Goal: Navigation & Orientation: Understand site structure

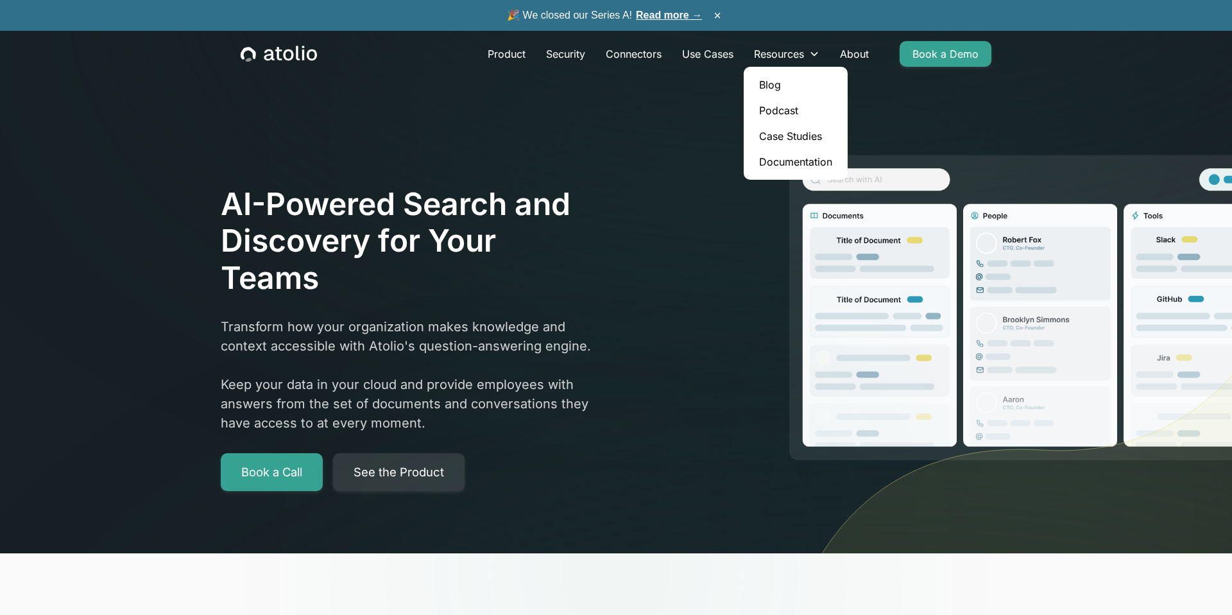
click at [784, 139] on link "Case Studies" at bounding box center [796, 136] width 94 height 26
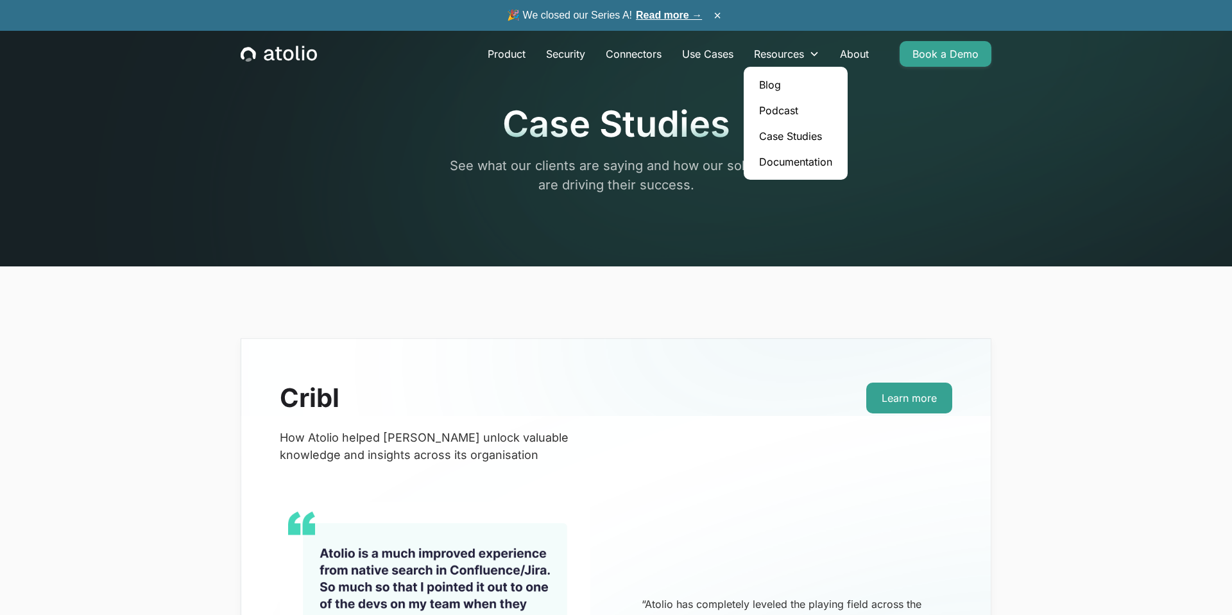
click at [776, 109] on link "Podcast" at bounding box center [796, 111] width 94 height 26
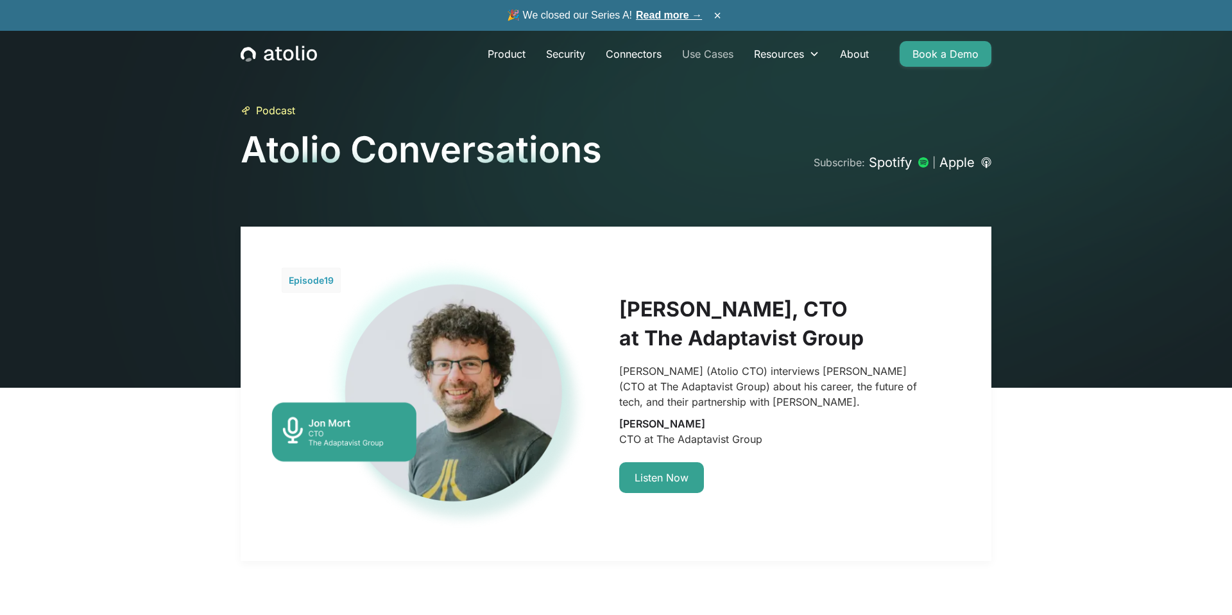
click at [708, 54] on link "Use Cases" at bounding box center [708, 54] width 72 height 26
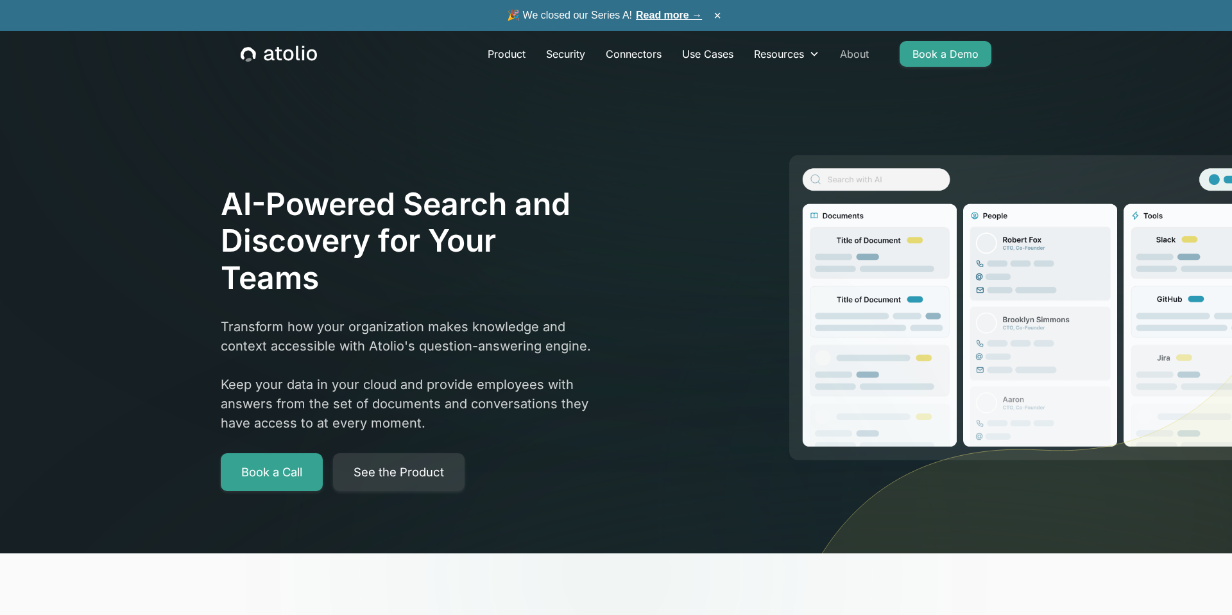
click at [842, 50] on link "About" at bounding box center [854, 54] width 49 height 26
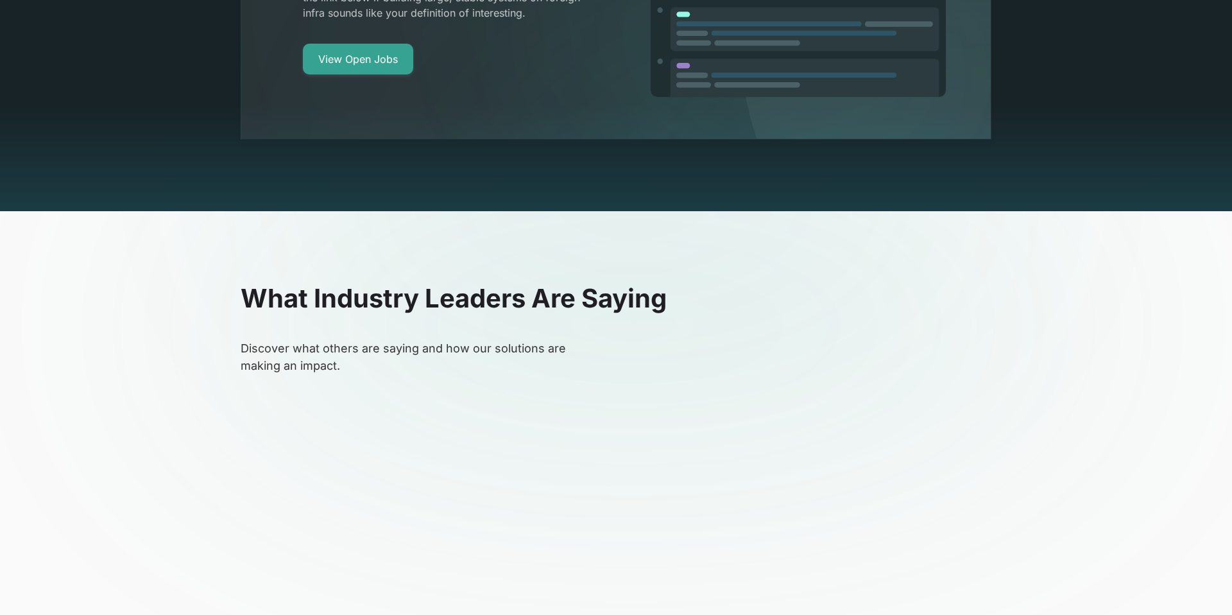
scroll to position [2755, 0]
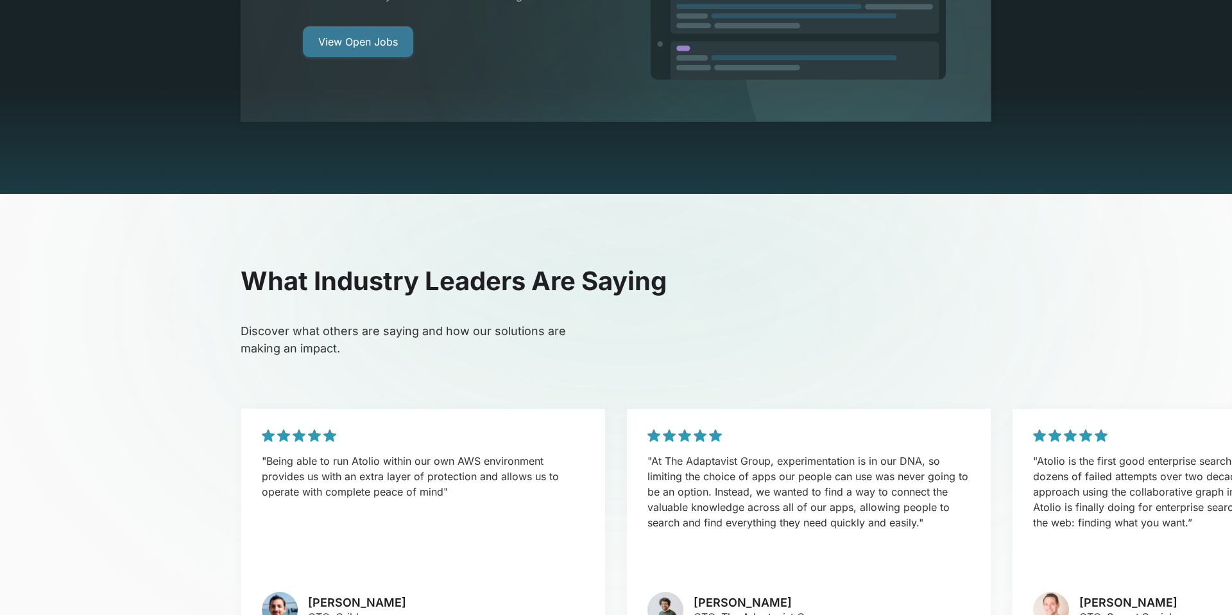
click at [359, 26] on link "View Open Jobs" at bounding box center [358, 41] width 110 height 31
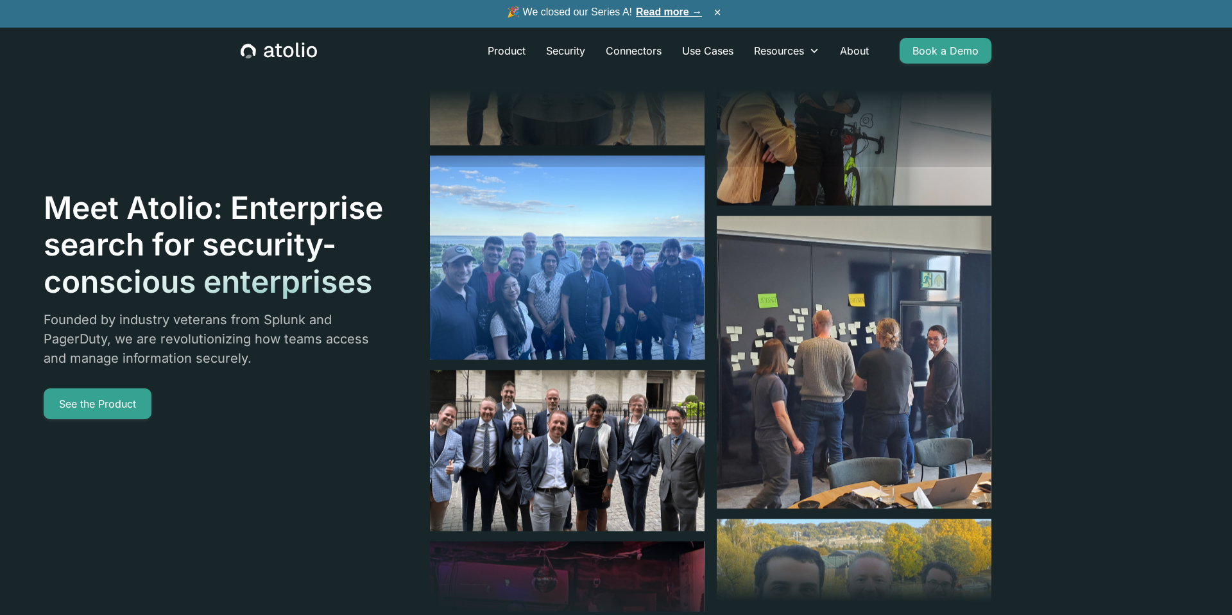
scroll to position [0, 0]
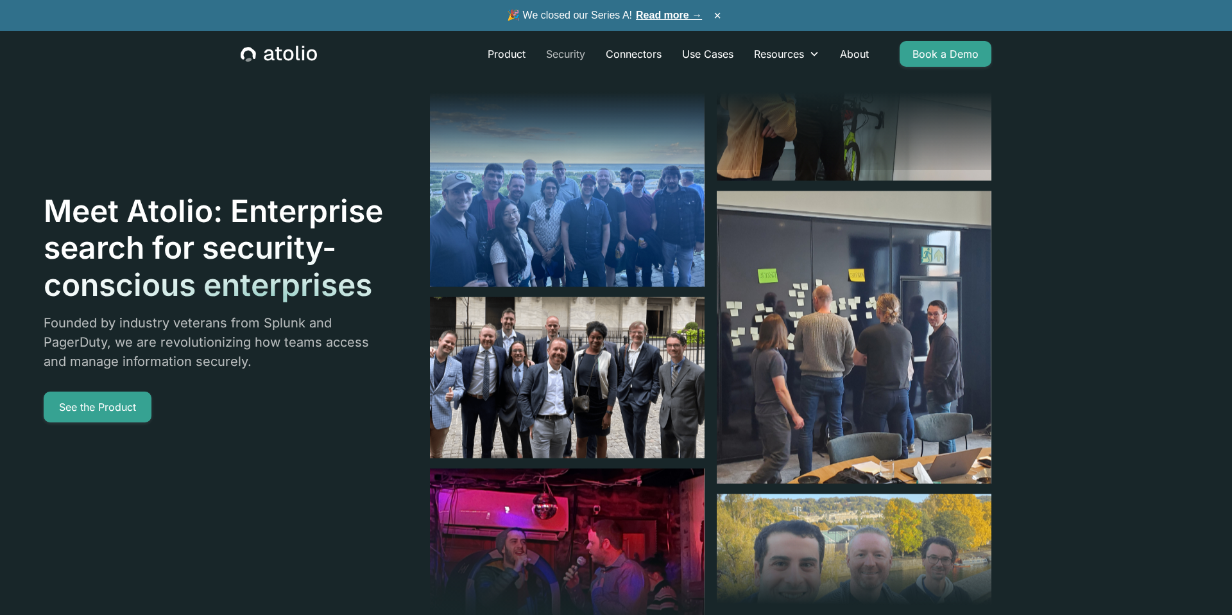
click at [559, 51] on link "Security" at bounding box center [566, 54] width 60 height 26
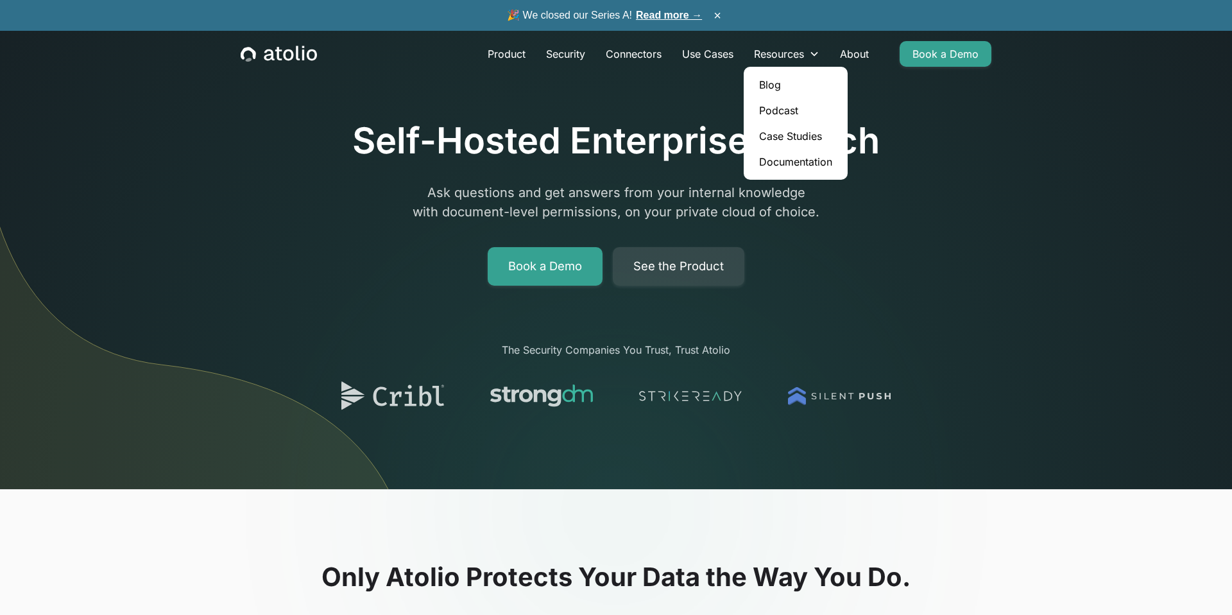
click at [769, 131] on link "Case Studies" at bounding box center [796, 136] width 94 height 26
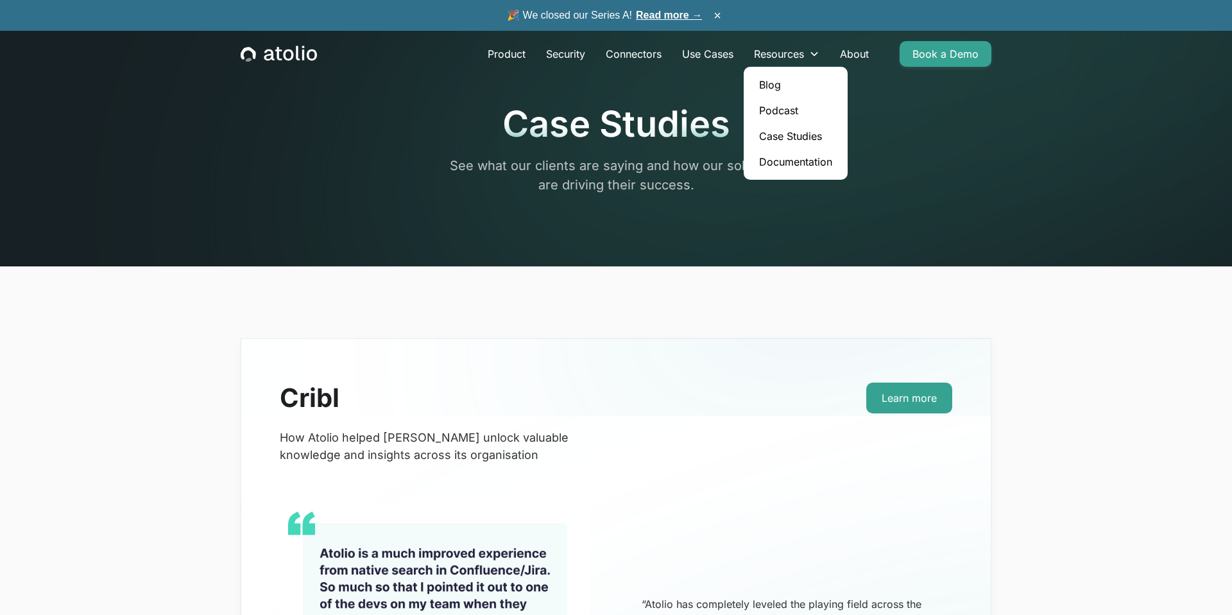
click at [774, 113] on link "Podcast" at bounding box center [796, 111] width 94 height 26
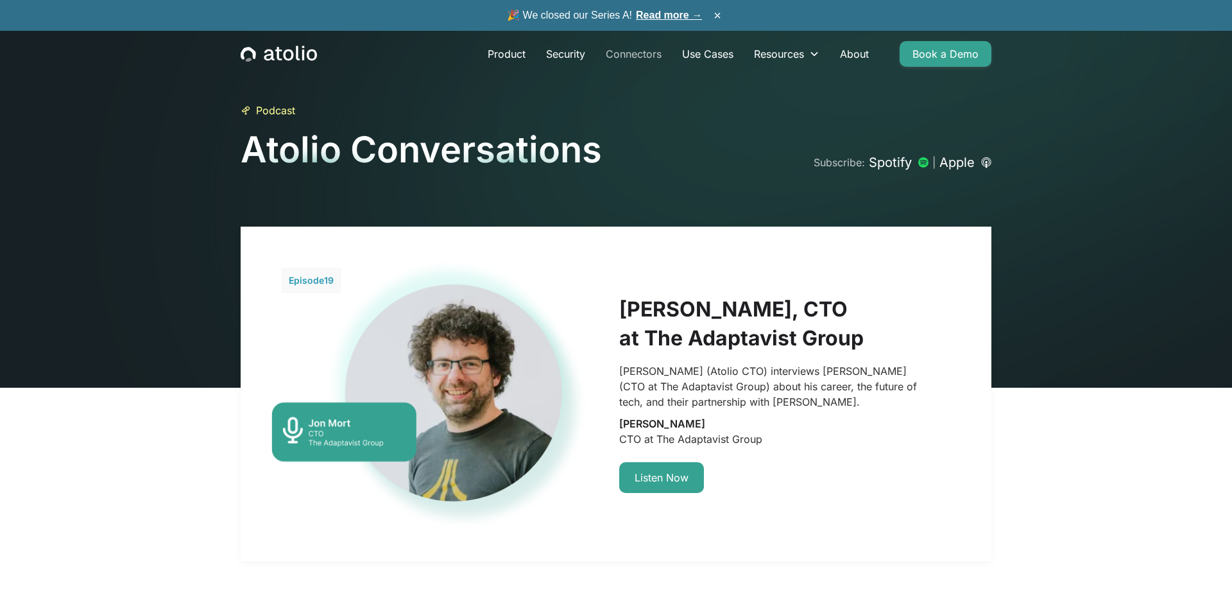
click at [625, 55] on link "Connectors" at bounding box center [633, 54] width 76 height 26
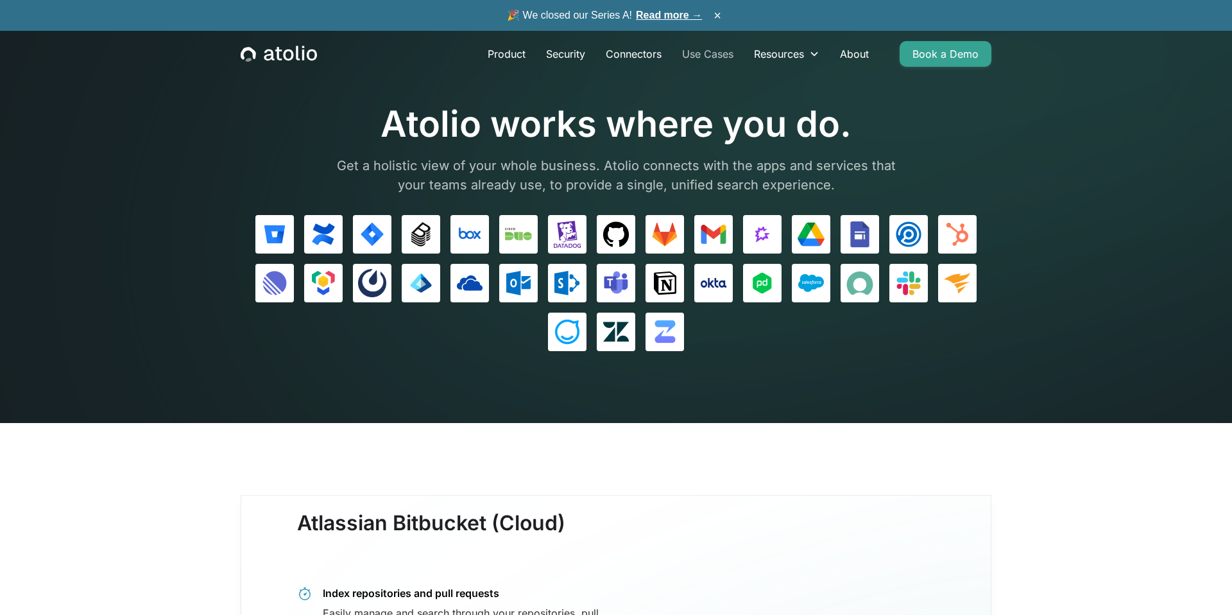
click at [706, 55] on link "Use Cases" at bounding box center [708, 54] width 72 height 26
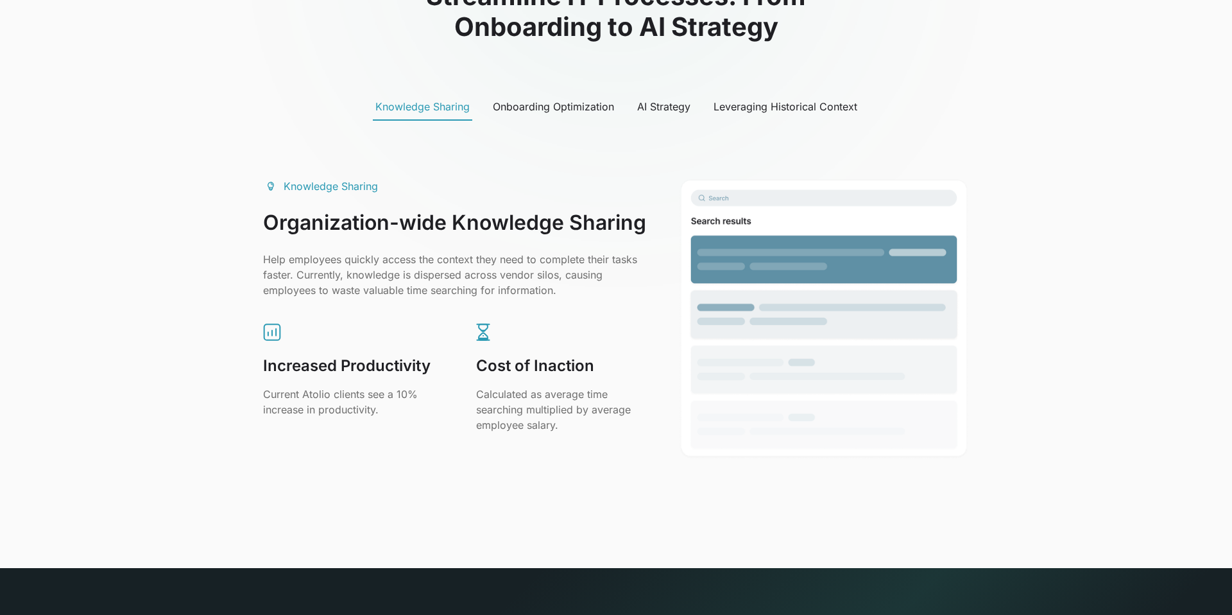
scroll to position [641, 0]
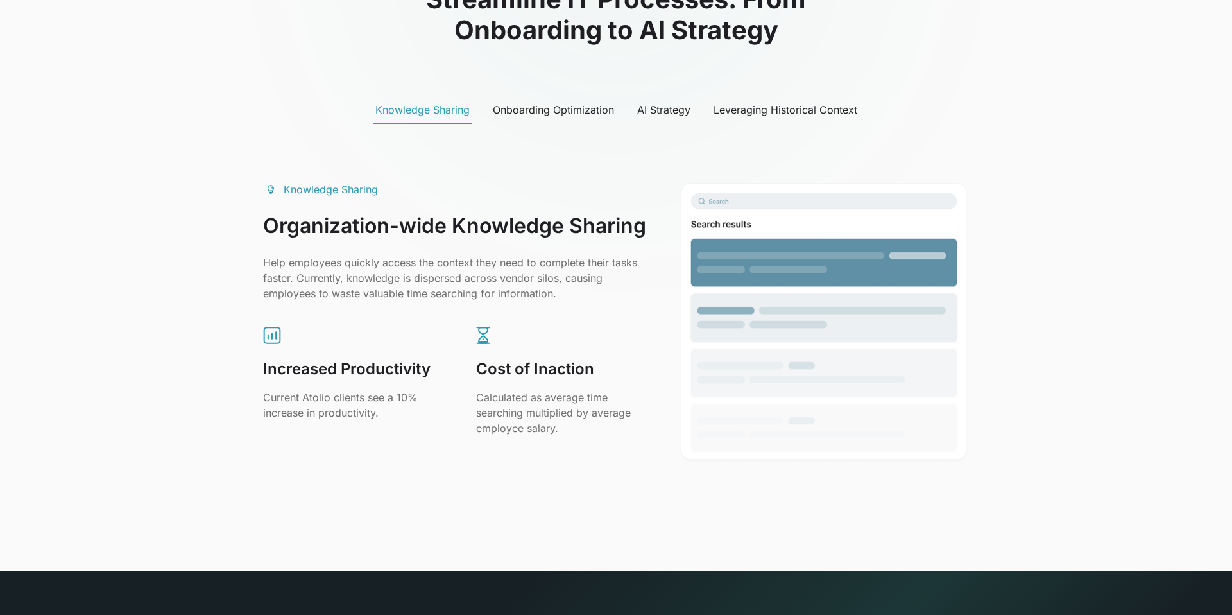
click at [571, 115] on div "Onboarding Optimization" at bounding box center [553, 109] width 121 height 15
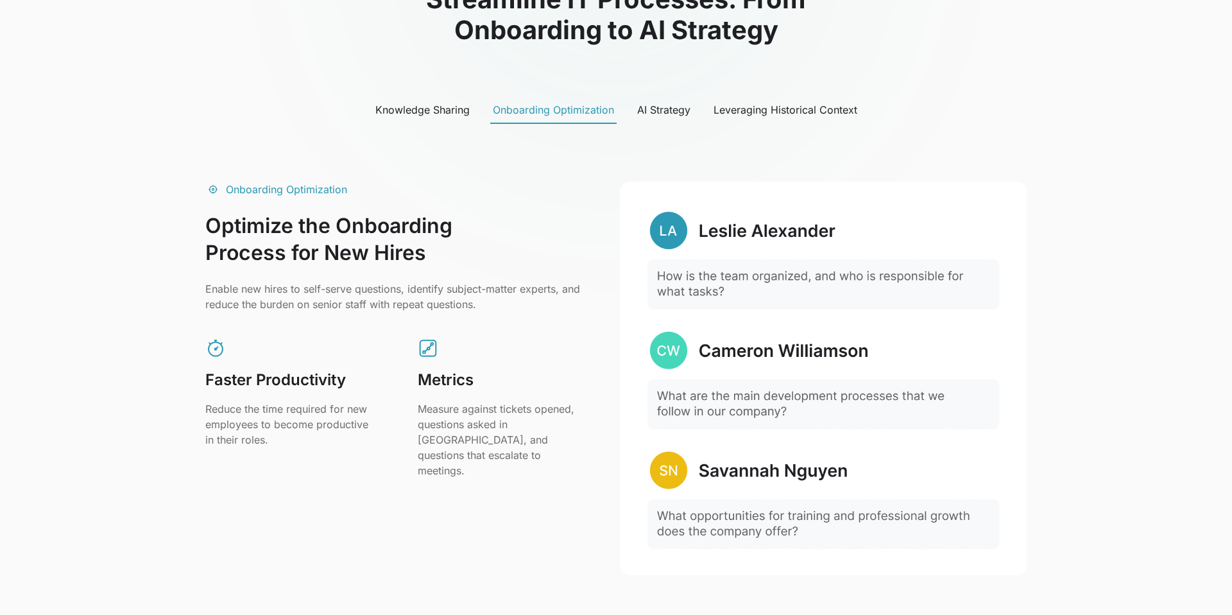
click at [662, 115] on div "AI Strategy" at bounding box center [663, 109] width 53 height 15
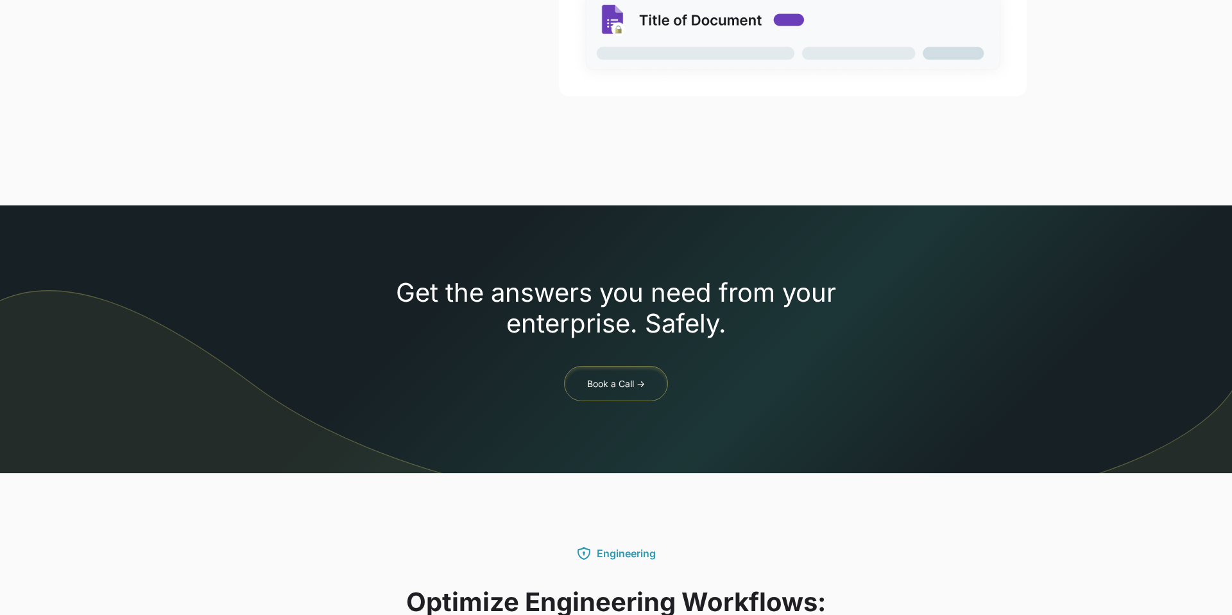
scroll to position [0, 0]
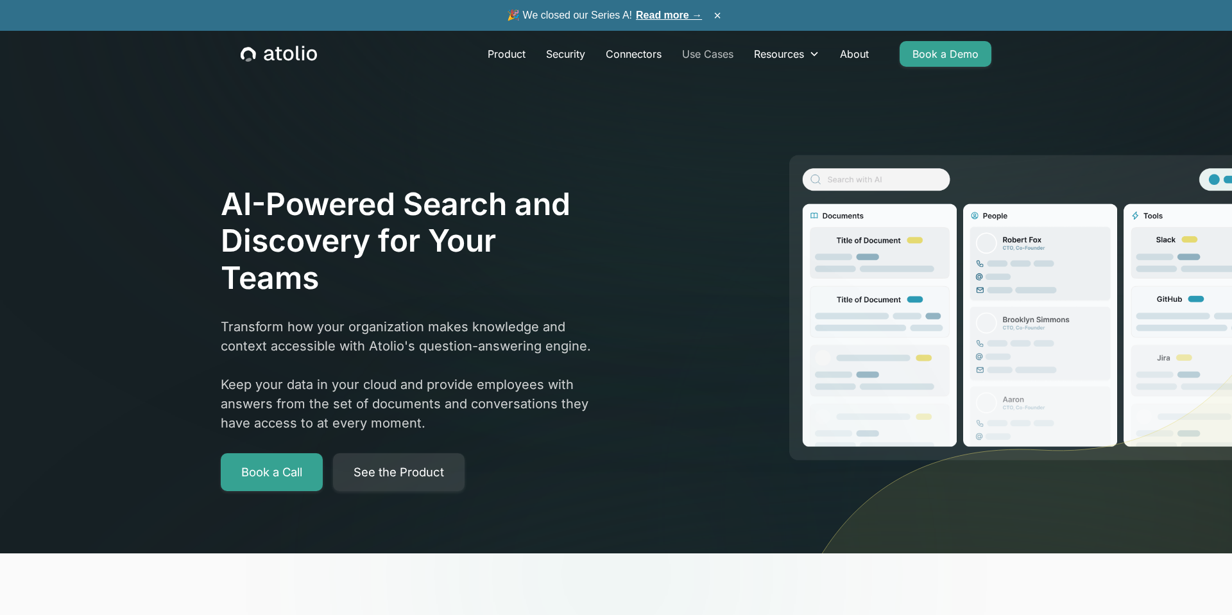
click at [694, 50] on link "Use Cases" at bounding box center [708, 54] width 72 height 26
click at [624, 50] on link "Connectors" at bounding box center [633, 54] width 76 height 26
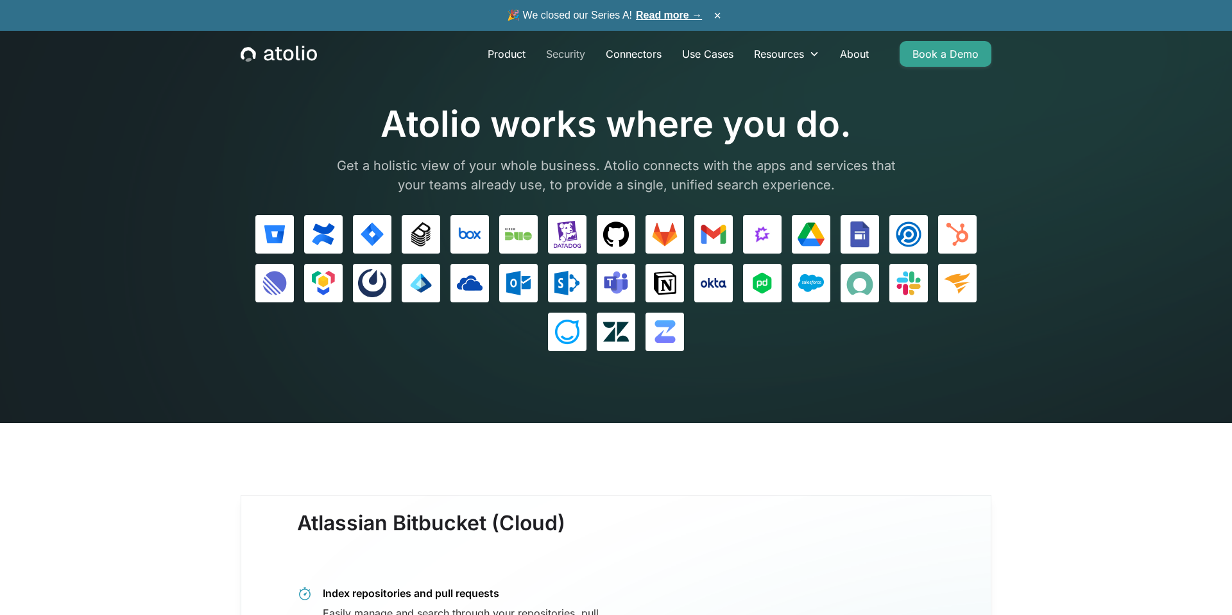
click at [571, 48] on link "Security" at bounding box center [566, 54] width 60 height 26
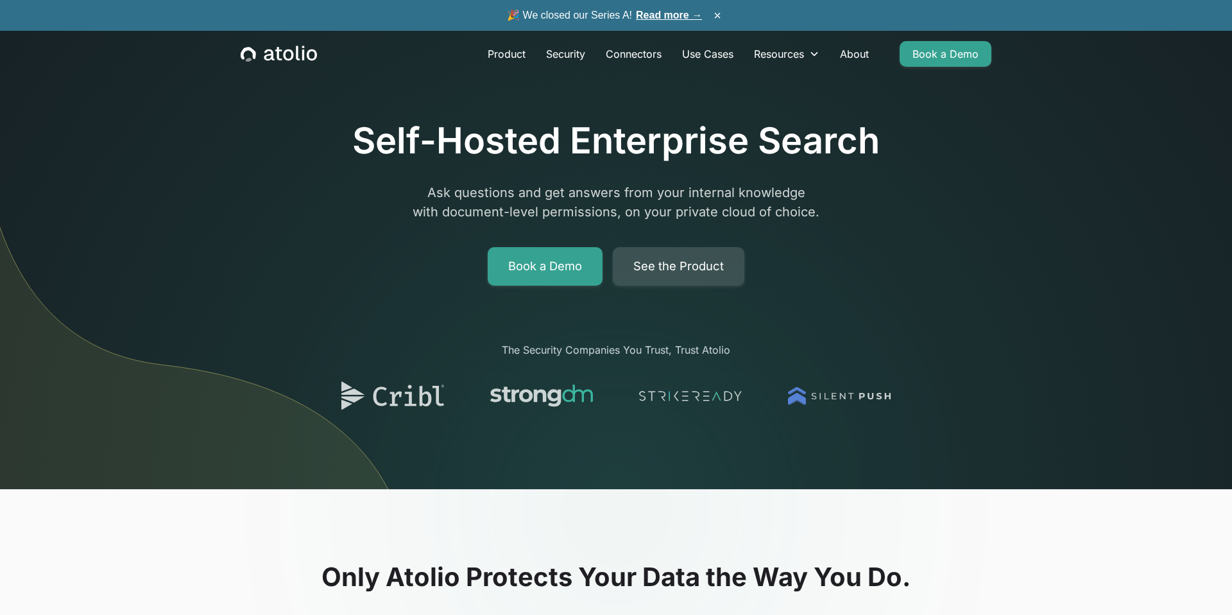
click at [651, 270] on link "See the Product" at bounding box center [679, 266] width 132 height 38
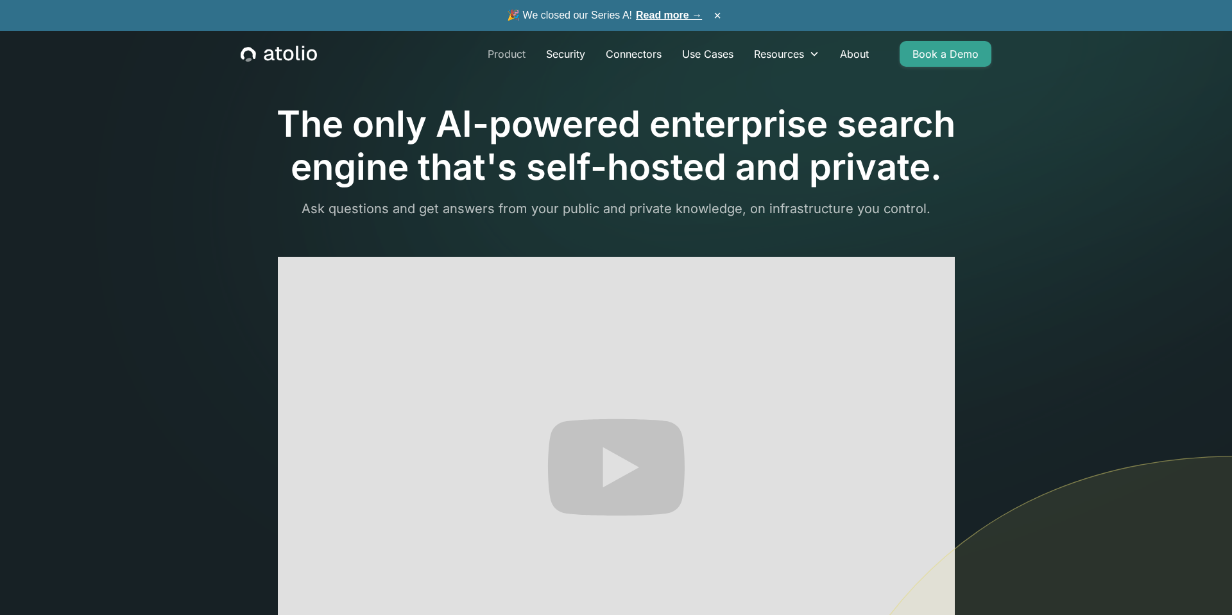
click at [504, 55] on link "Product" at bounding box center [506, 54] width 58 height 26
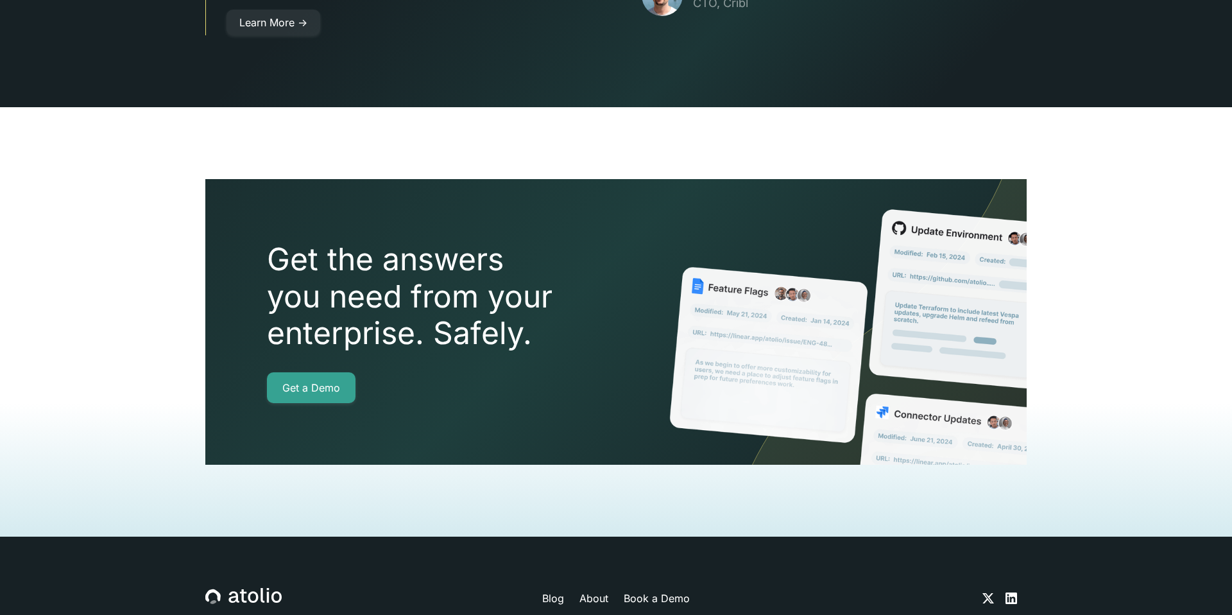
scroll to position [2854, 0]
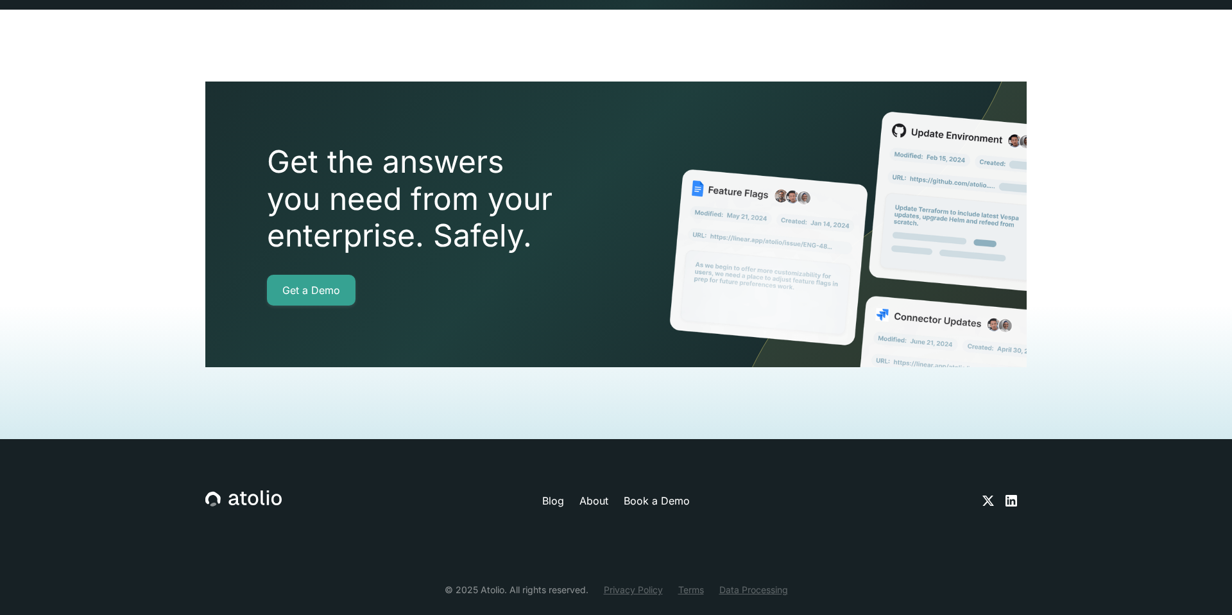
click at [1012, 495] on icon at bounding box center [1011, 501] width 12 height 12
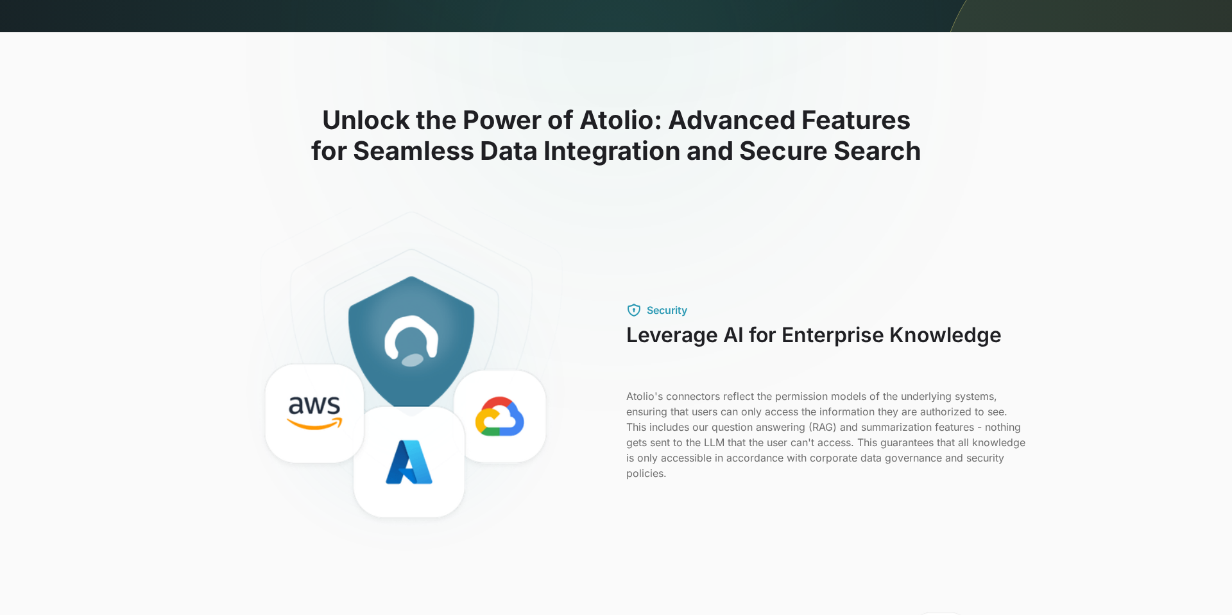
scroll to position [0, 0]
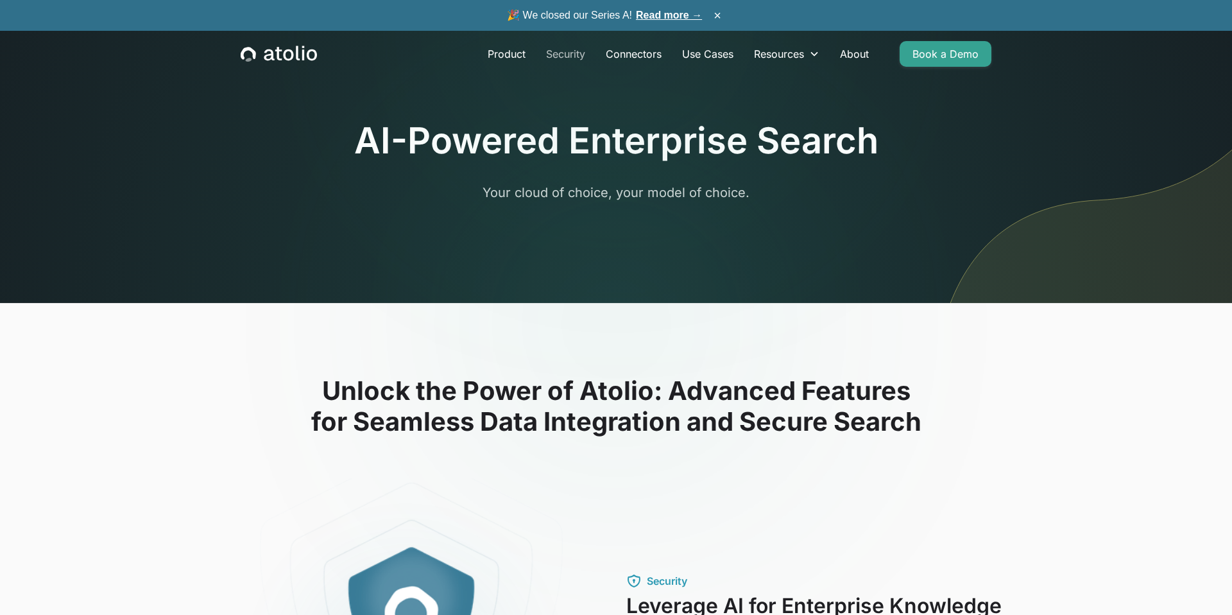
click at [568, 57] on link "Security" at bounding box center [566, 54] width 60 height 26
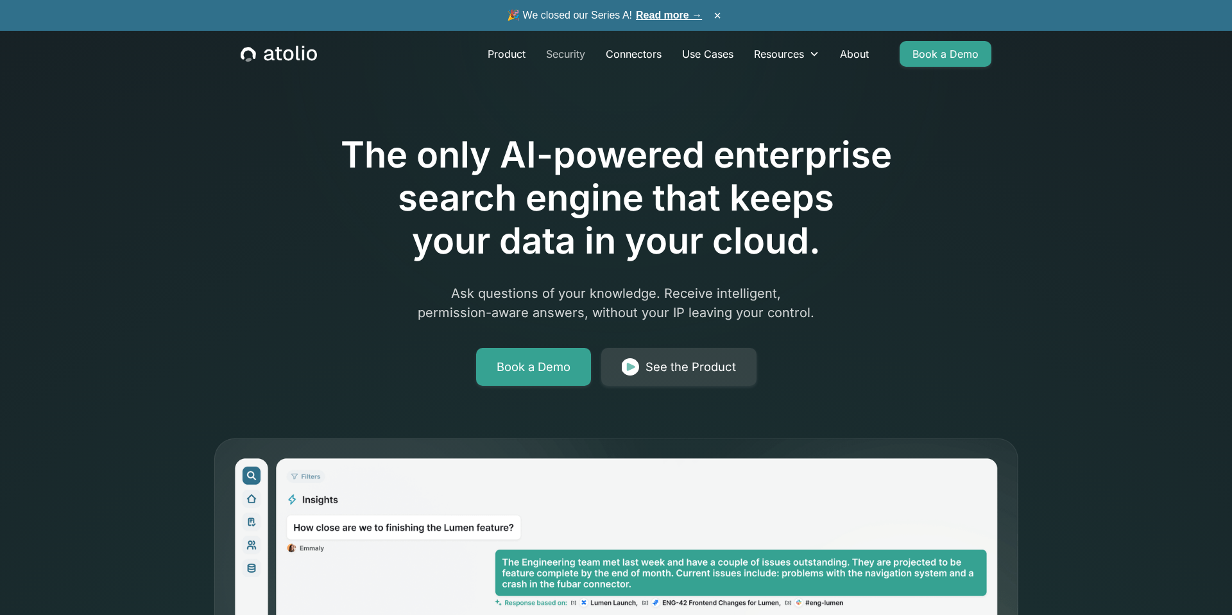
click at [572, 56] on link "Security" at bounding box center [566, 54] width 60 height 26
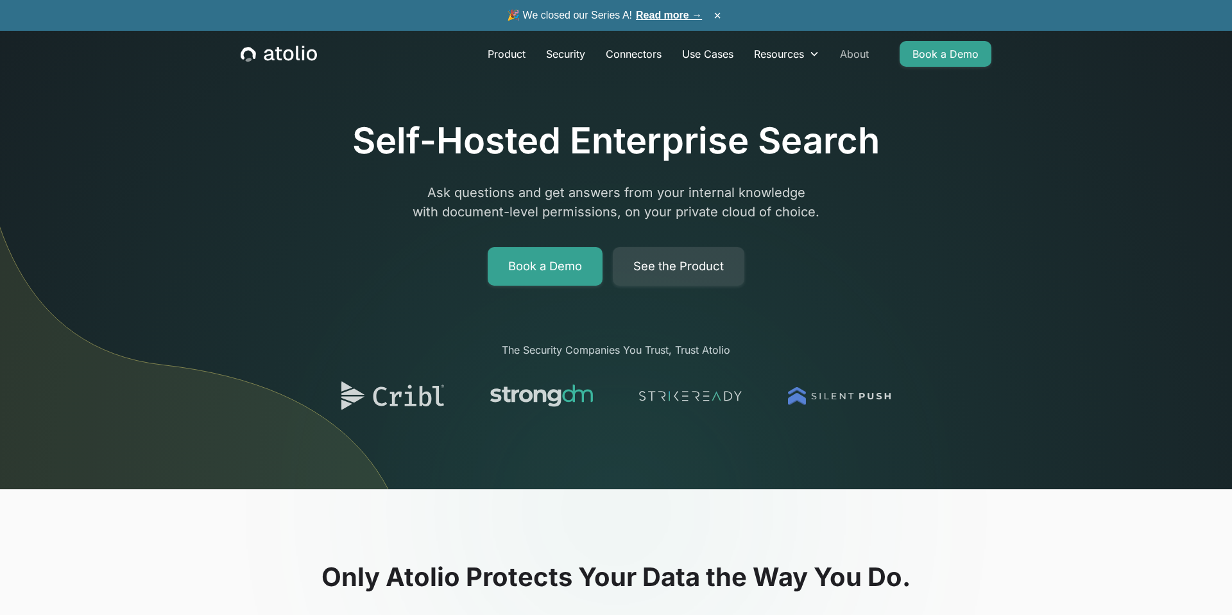
click at [851, 51] on link "About" at bounding box center [854, 54] width 49 height 26
click at [502, 54] on link "Product" at bounding box center [506, 54] width 58 height 26
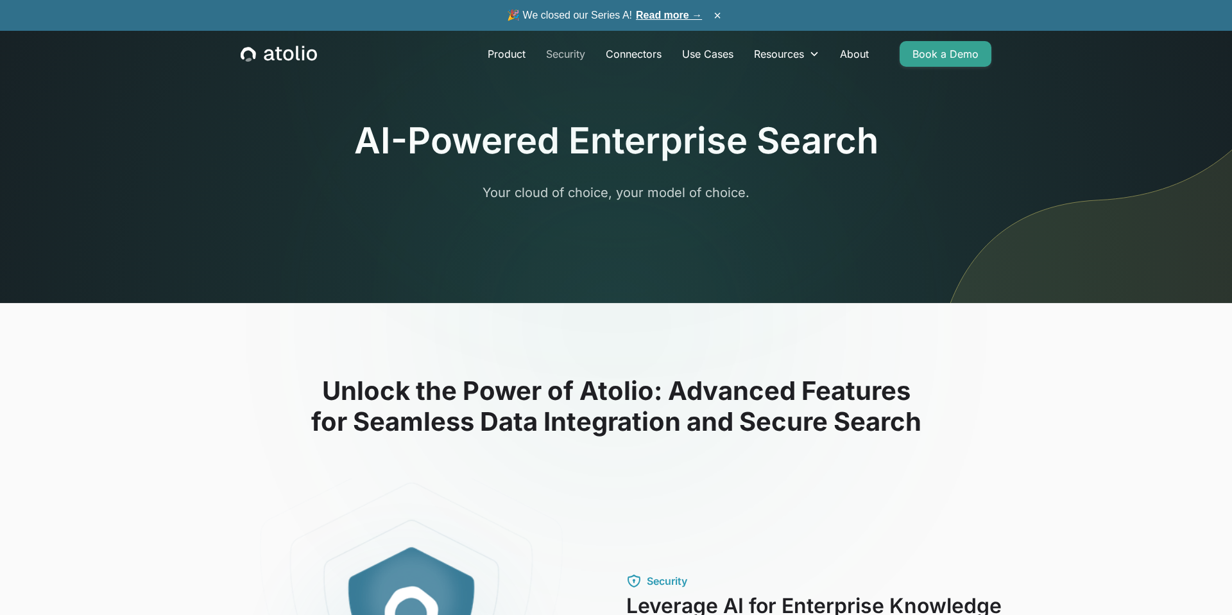
click at [568, 49] on link "Security" at bounding box center [566, 54] width 60 height 26
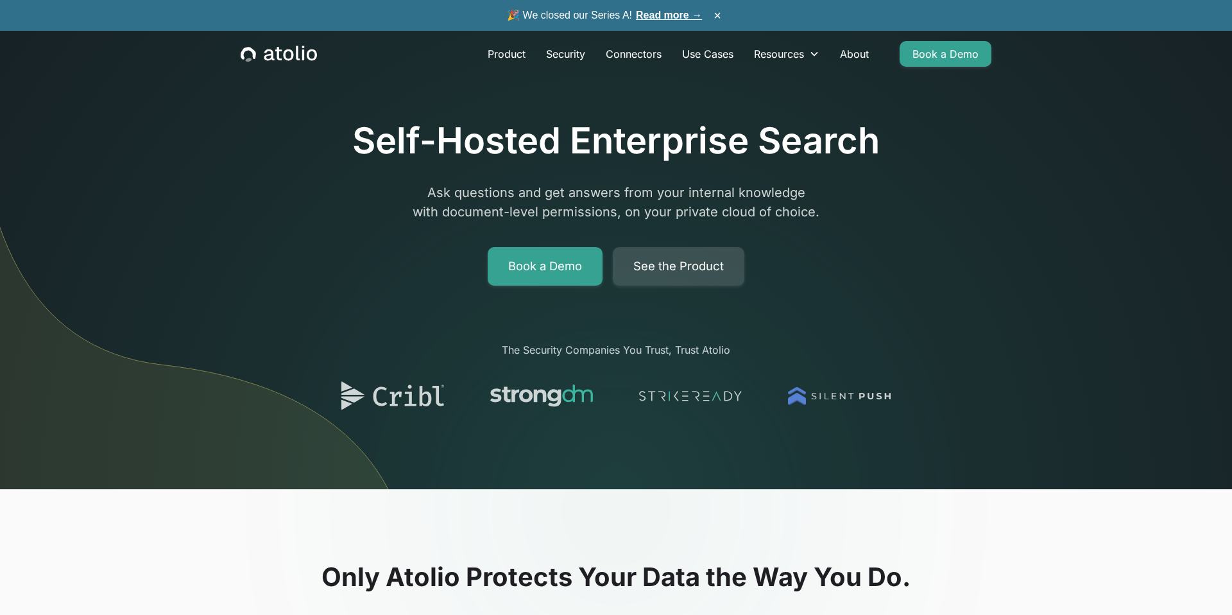
click at [661, 263] on link "See the Product" at bounding box center [679, 266] width 132 height 38
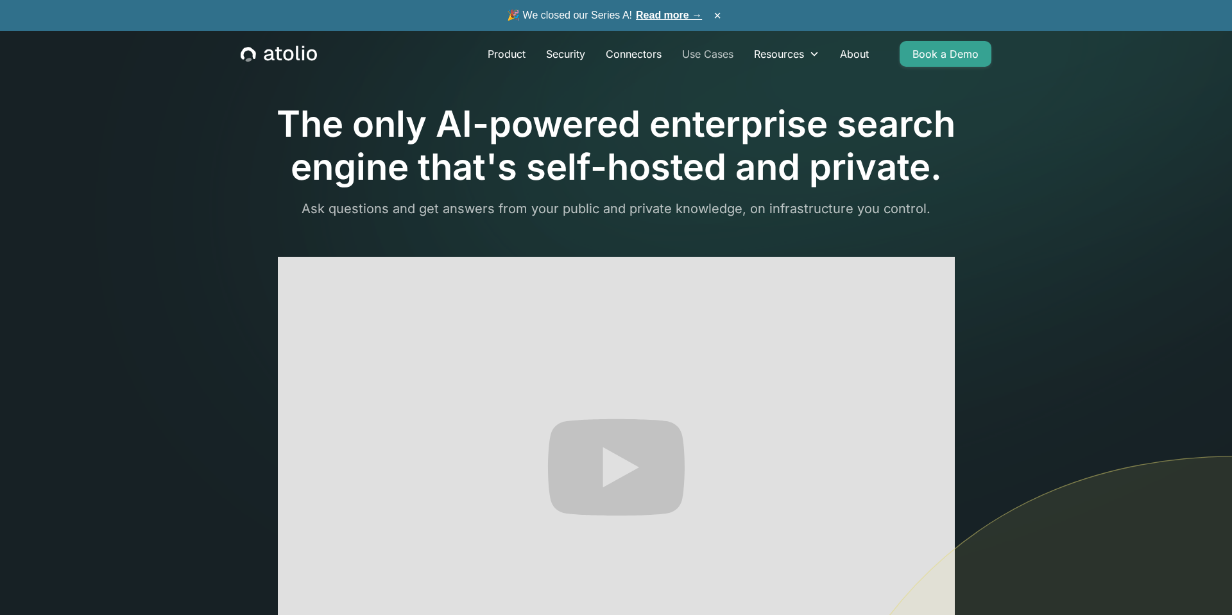
click at [704, 55] on link "Use Cases" at bounding box center [708, 54] width 72 height 26
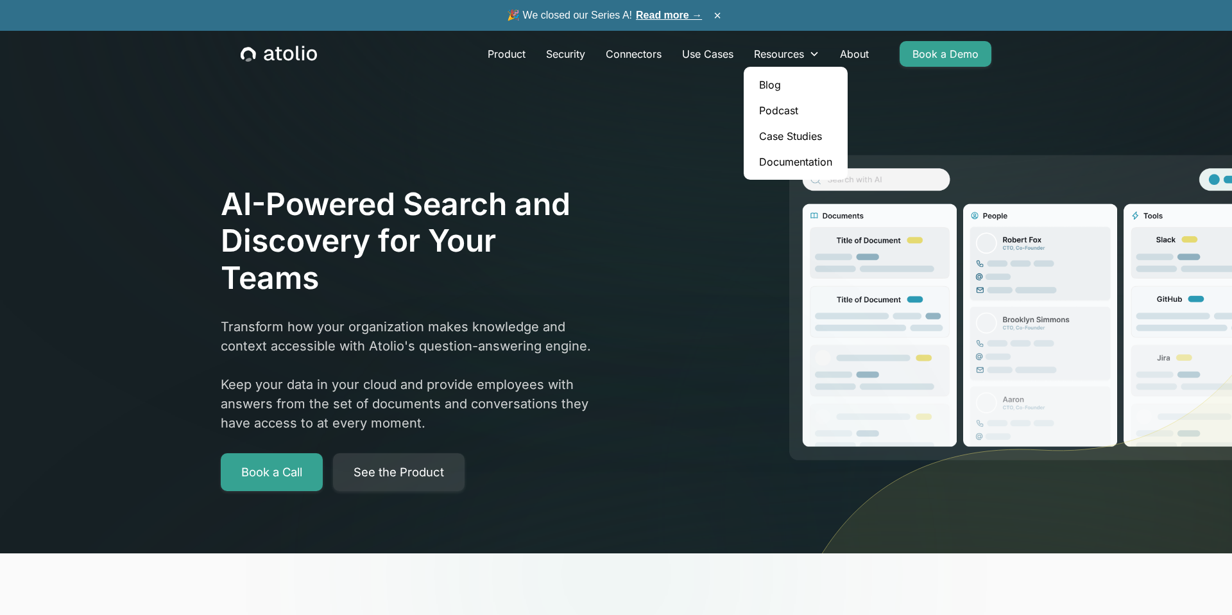
click at [779, 158] on link "Documentation" at bounding box center [796, 162] width 94 height 26
